Goal: Task Accomplishment & Management: Use online tool/utility

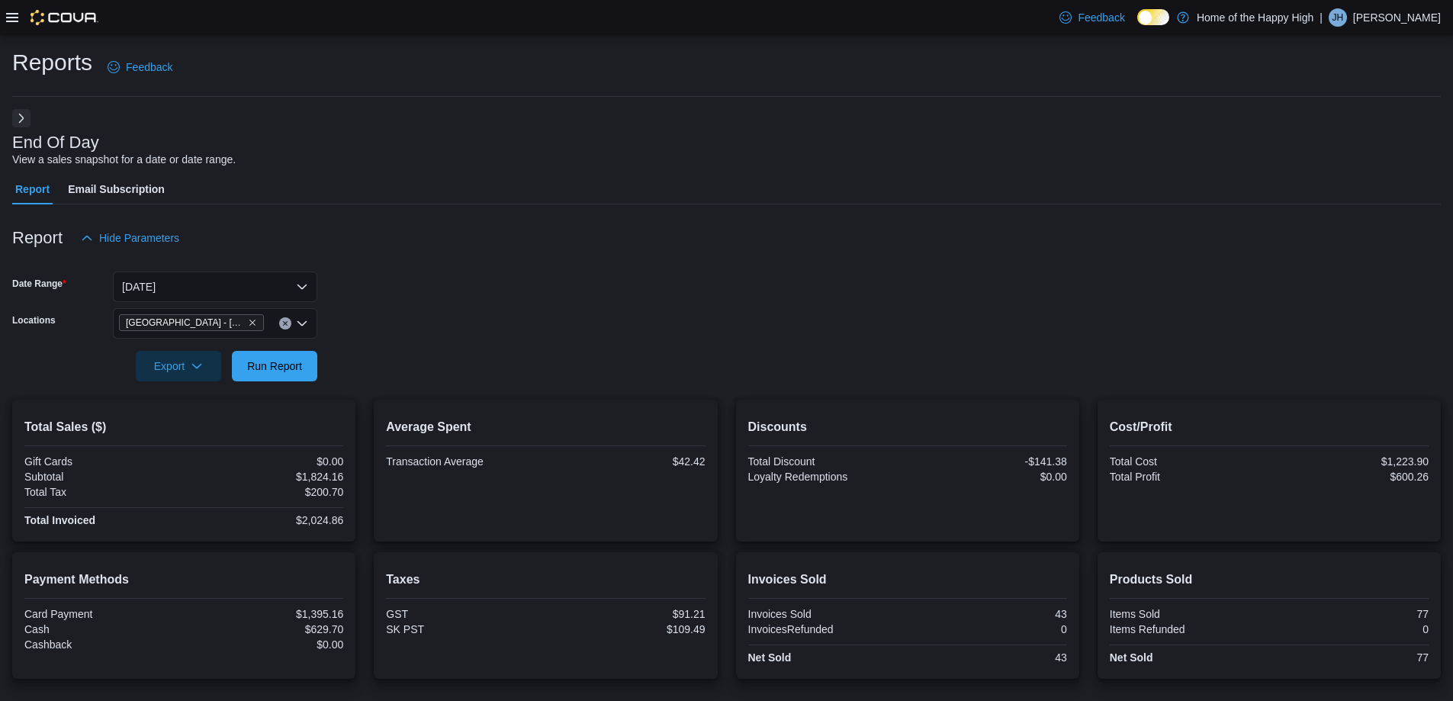
scroll to position [137, 0]
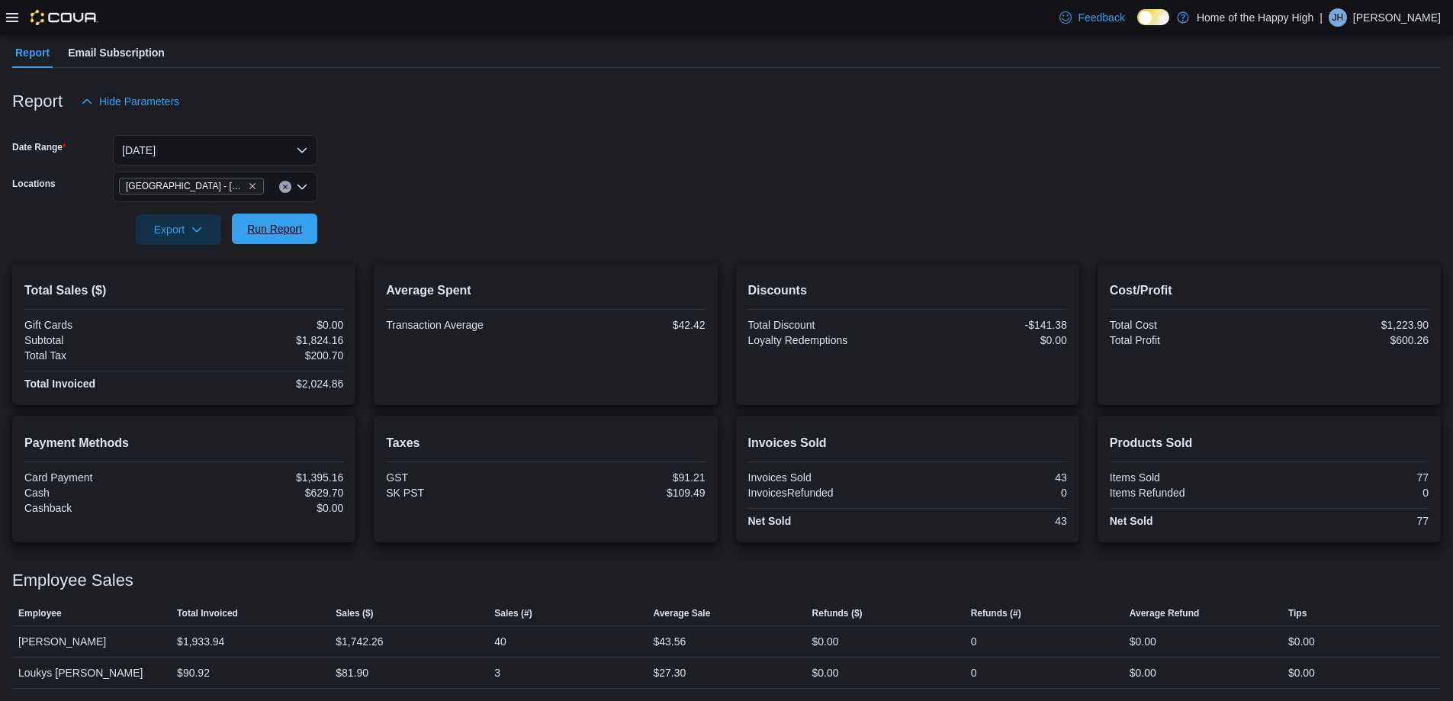
click at [290, 222] on span "Run Report" at bounding box center [274, 228] width 55 height 15
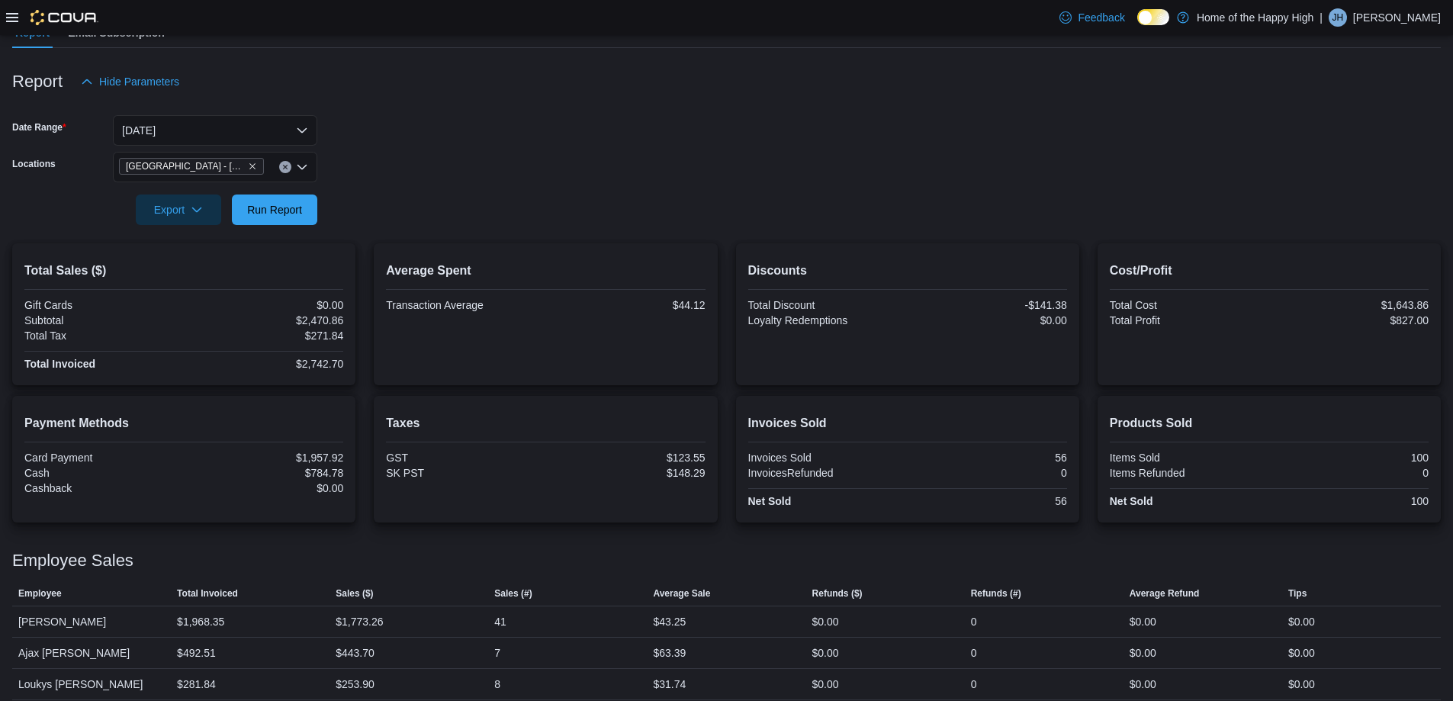
scroll to position [168, 0]
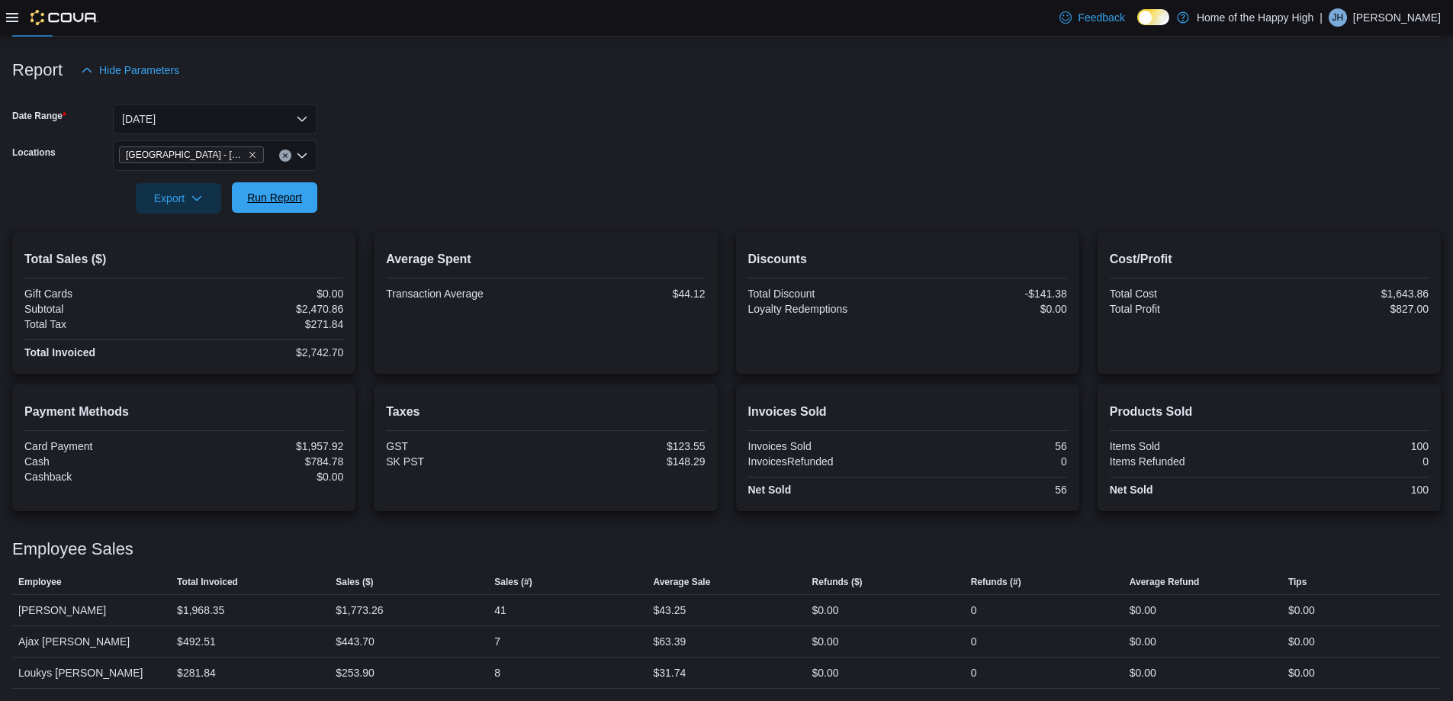
click at [275, 194] on span "Run Report" at bounding box center [274, 197] width 55 height 15
click at [277, 196] on span "Run Report" at bounding box center [274, 197] width 55 height 15
click at [276, 188] on span "Run Report" at bounding box center [274, 197] width 67 height 31
click at [301, 124] on button "[DATE]" at bounding box center [215, 119] width 204 height 31
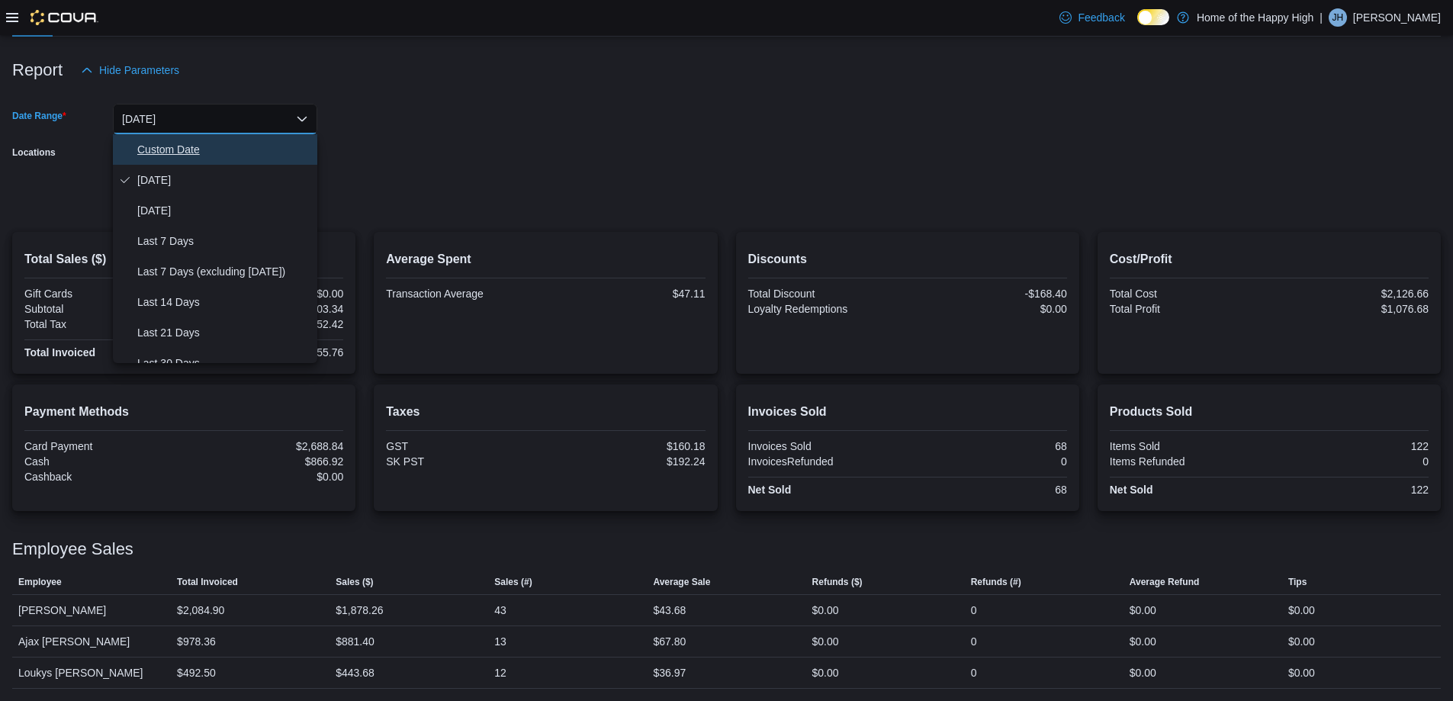
click at [198, 150] on span "Custom Date" at bounding box center [224, 149] width 174 height 18
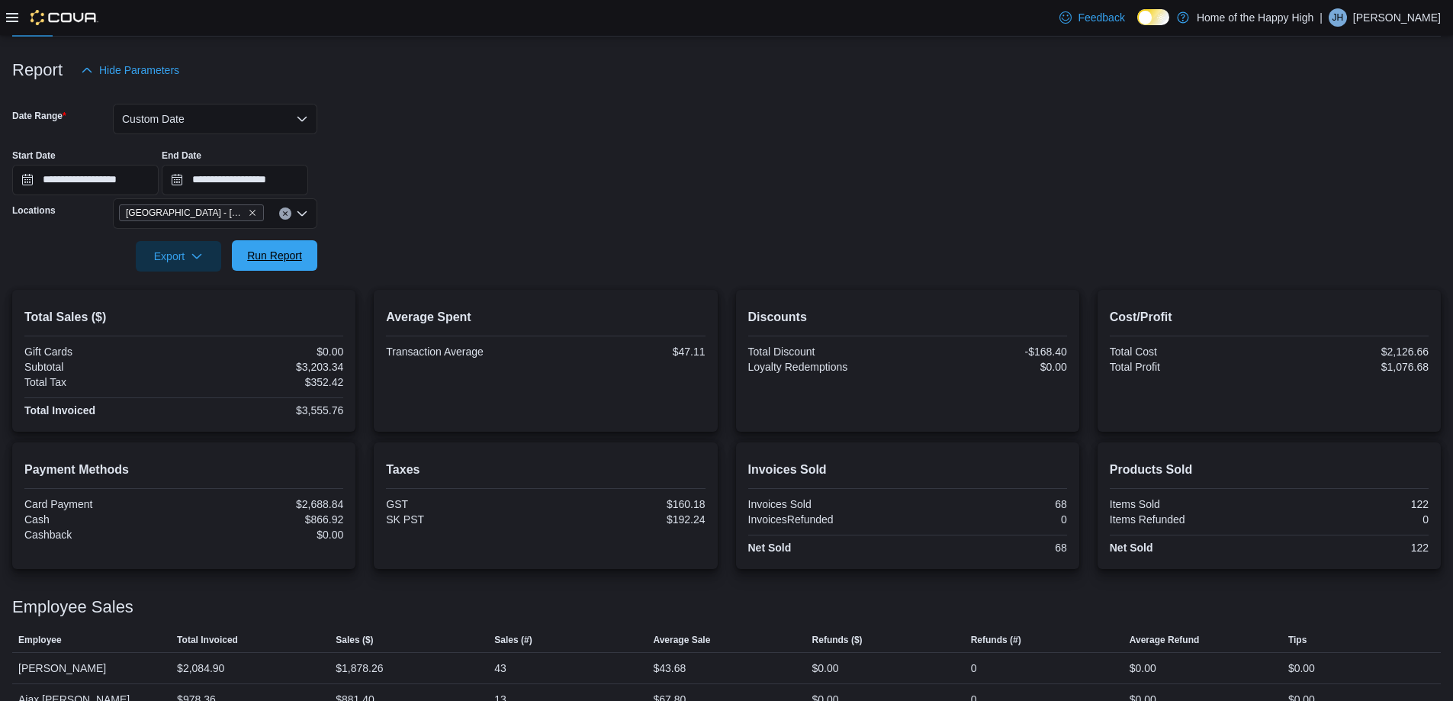
click at [279, 250] on span "Run Report" at bounding box center [274, 255] width 55 height 15
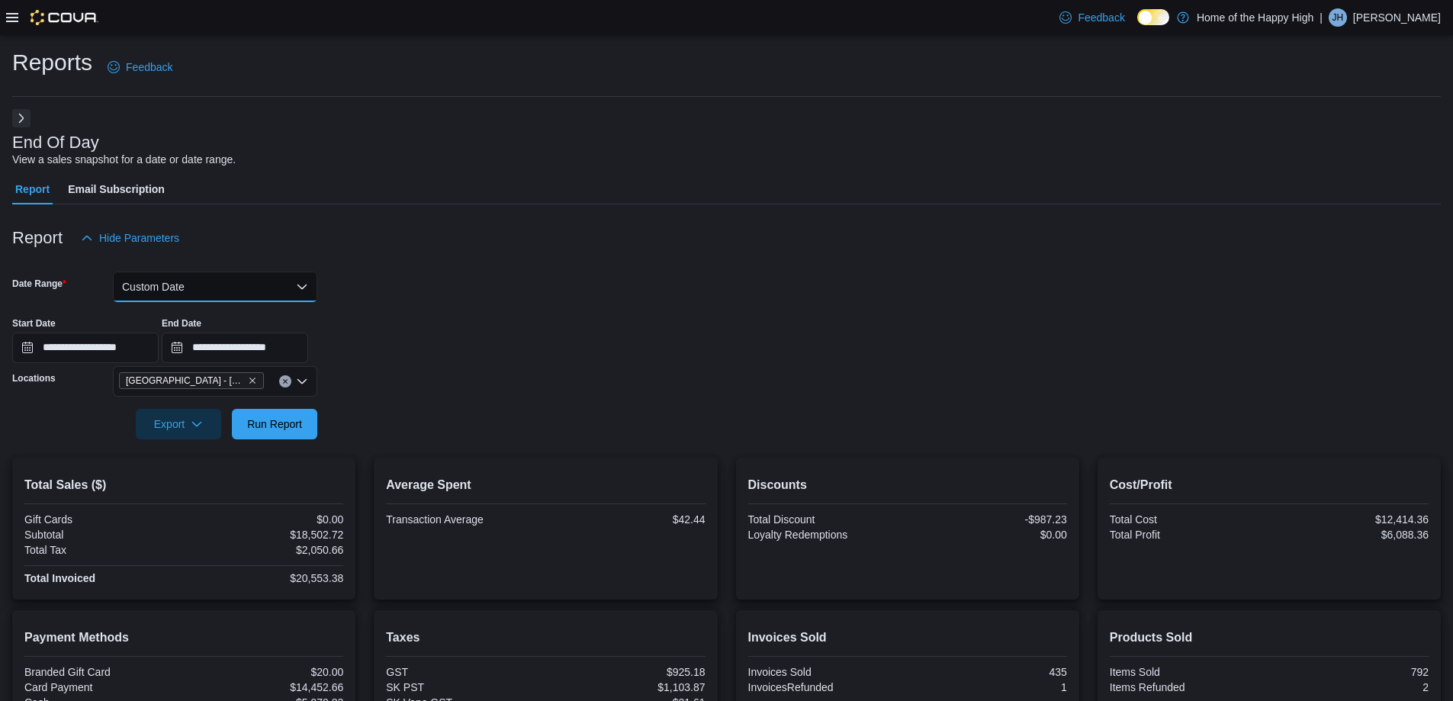
click at [244, 278] on button "Custom Date" at bounding box center [215, 287] width 204 height 31
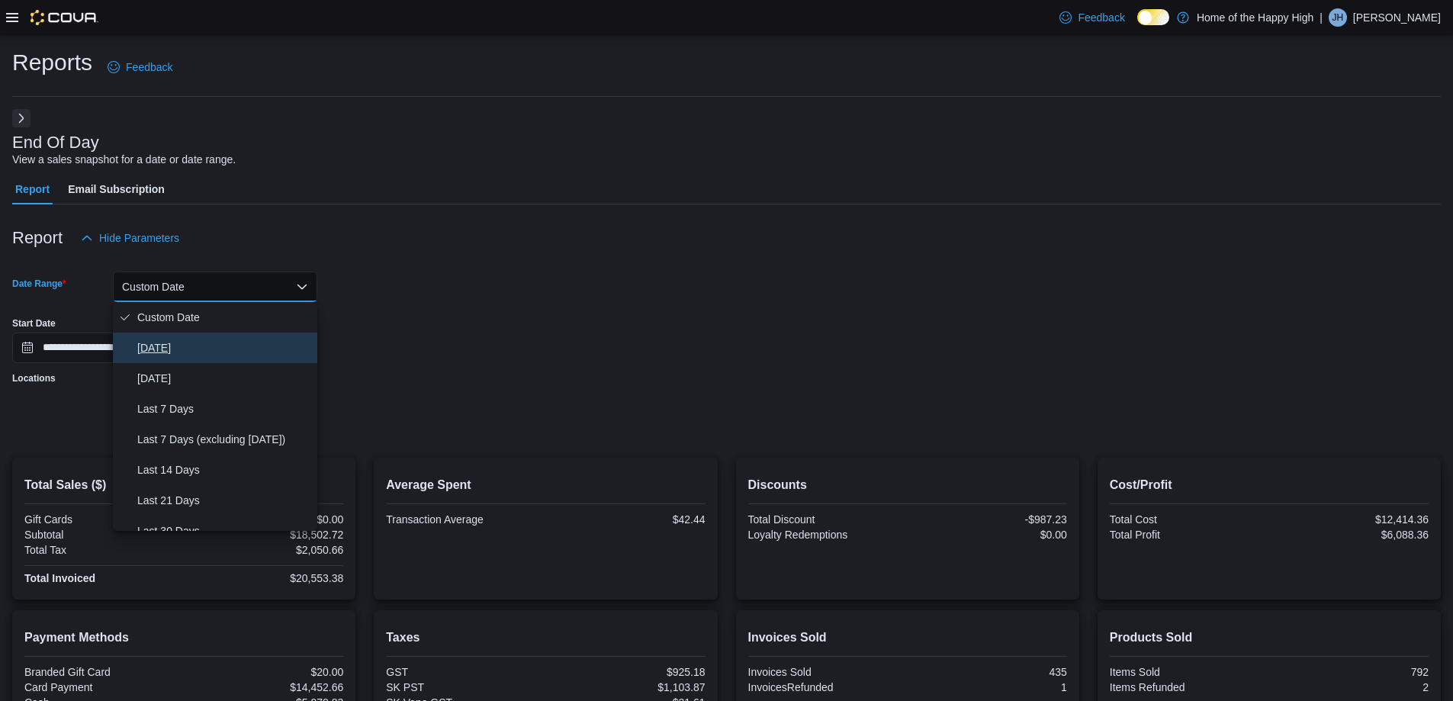
click at [180, 347] on span "[DATE]" at bounding box center [224, 348] width 174 height 18
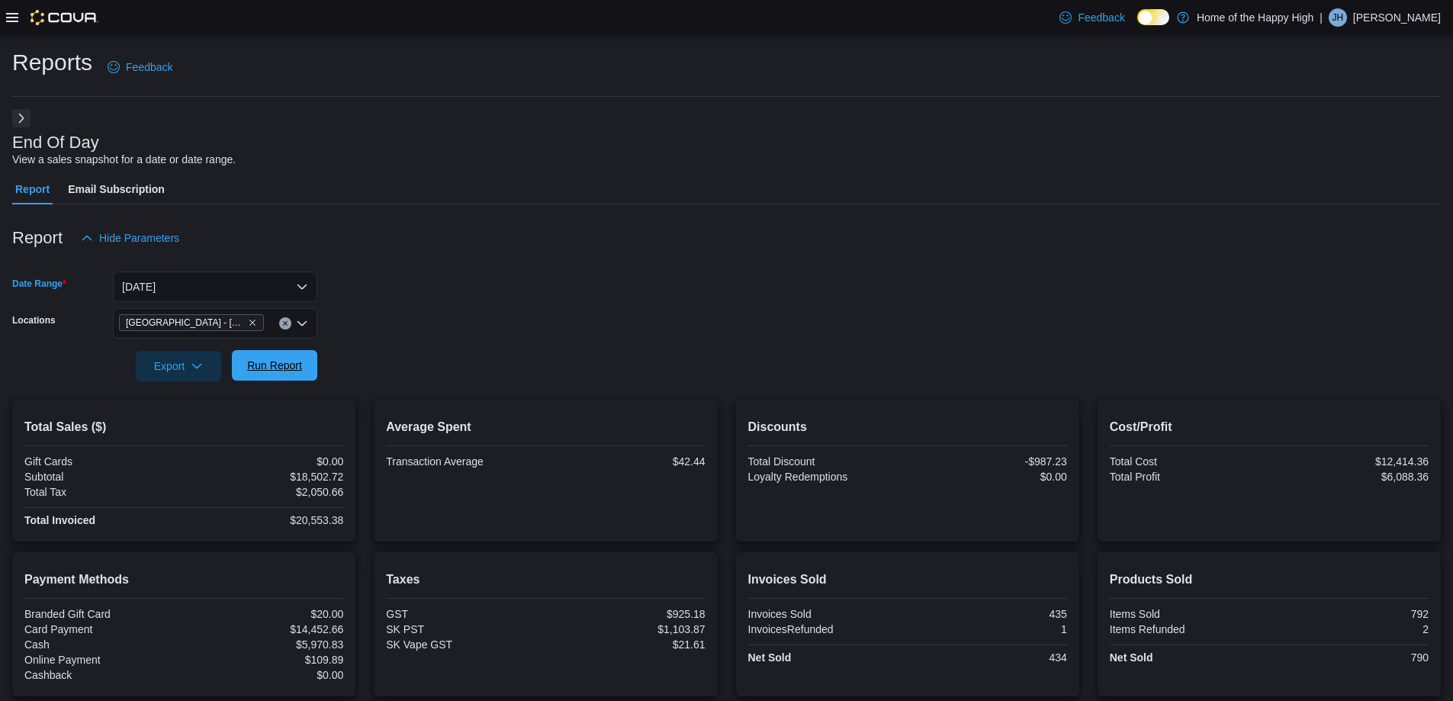
click at [292, 367] on span "Run Report" at bounding box center [274, 365] width 55 height 15
